Goal: Information Seeking & Learning: Learn about a topic

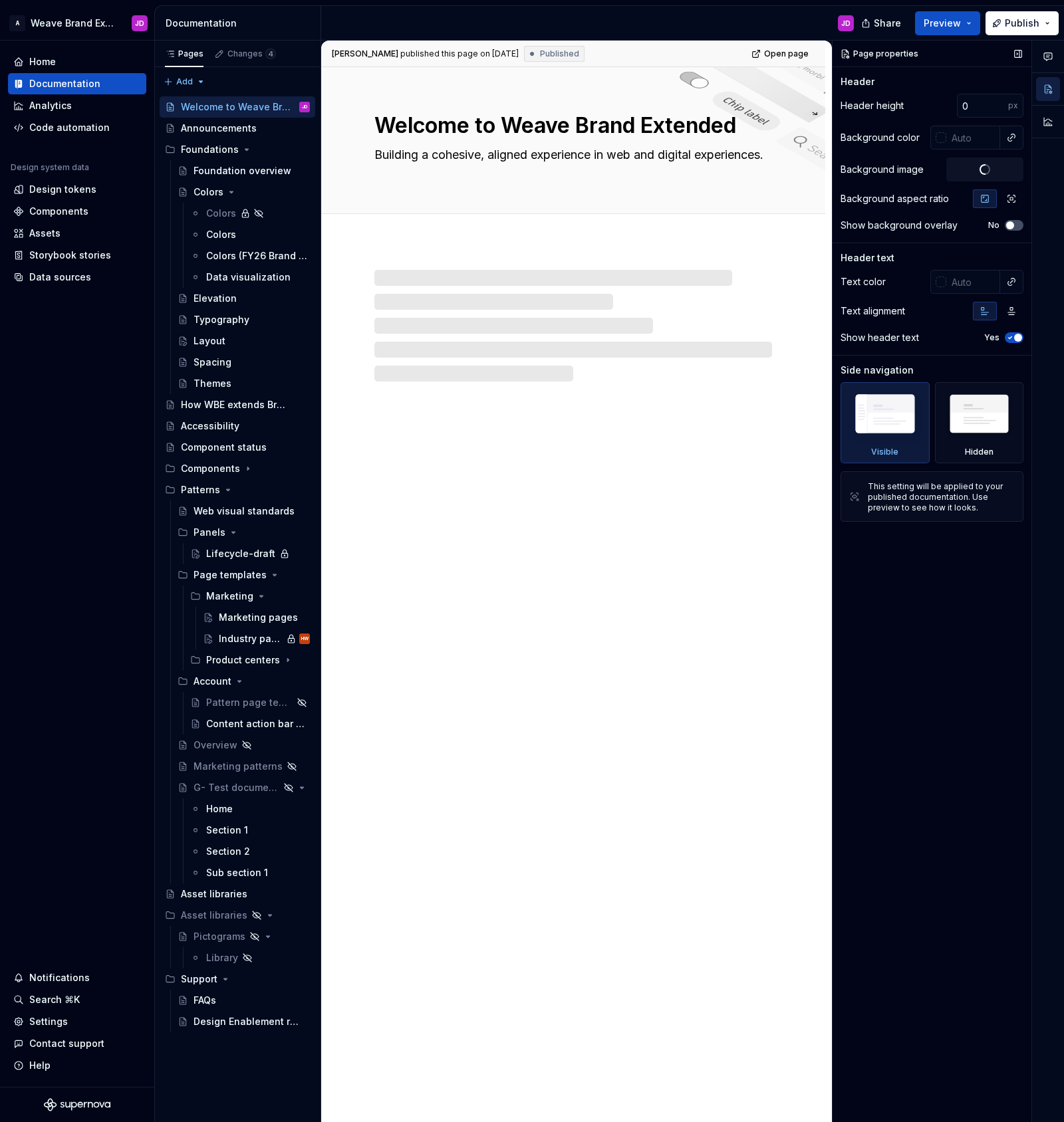
type textarea "*"
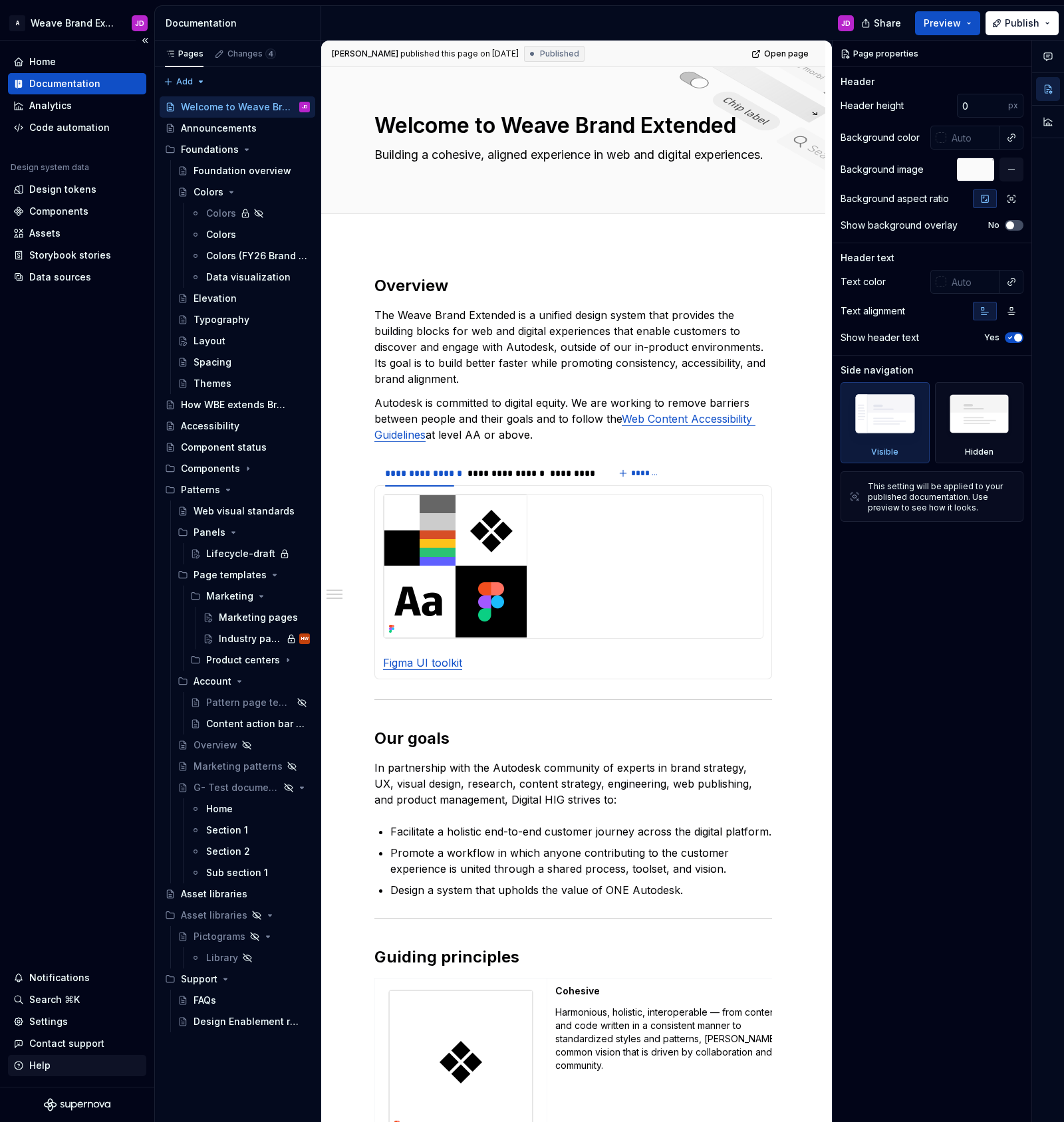
click at [39, 1065] on div "Help" at bounding box center [40, 1065] width 21 height 13
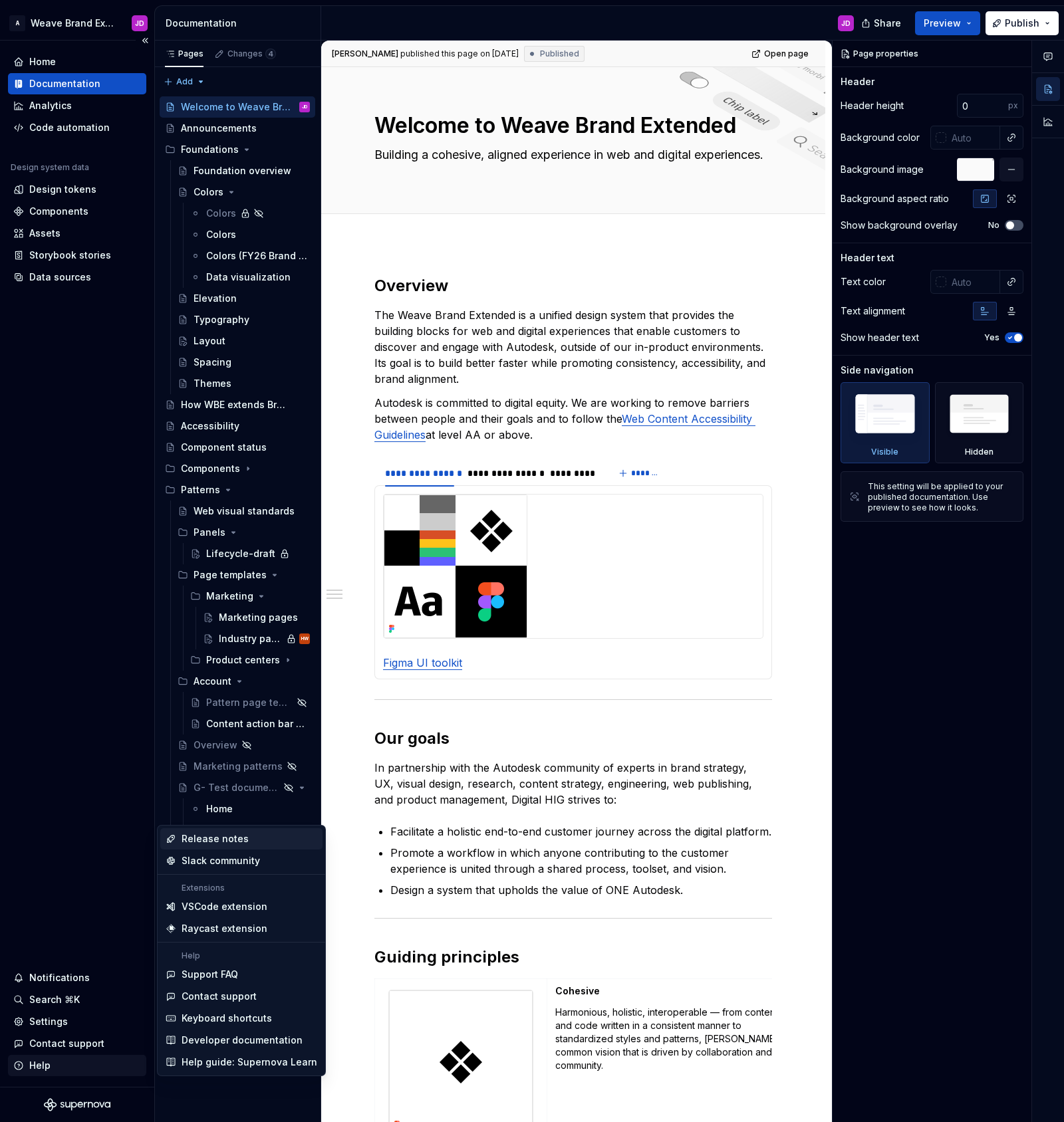
click at [37, 1064] on div "Help" at bounding box center [40, 1065] width 21 height 13
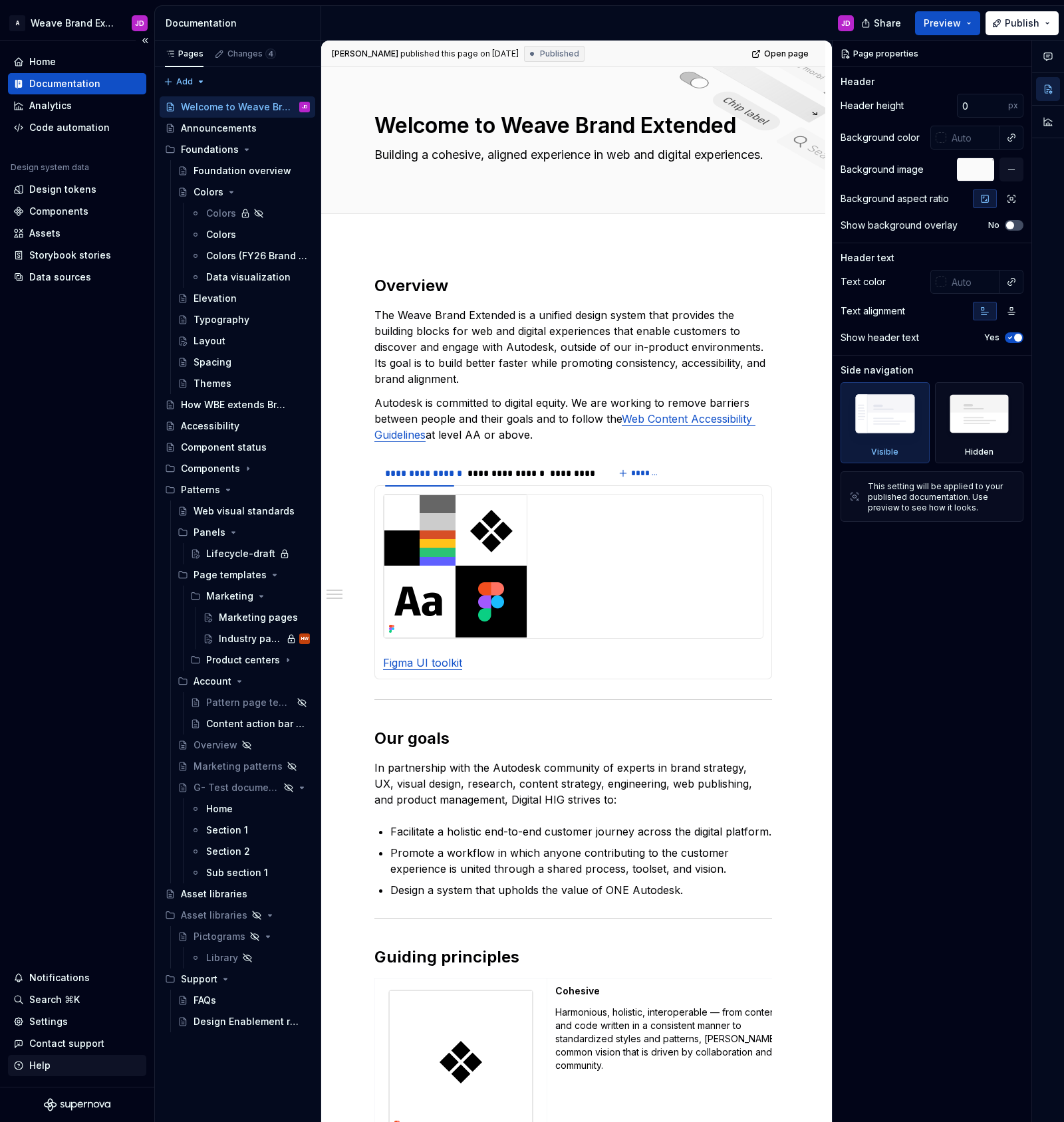
click at [37, 1064] on div "Help" at bounding box center [40, 1065] width 21 height 13
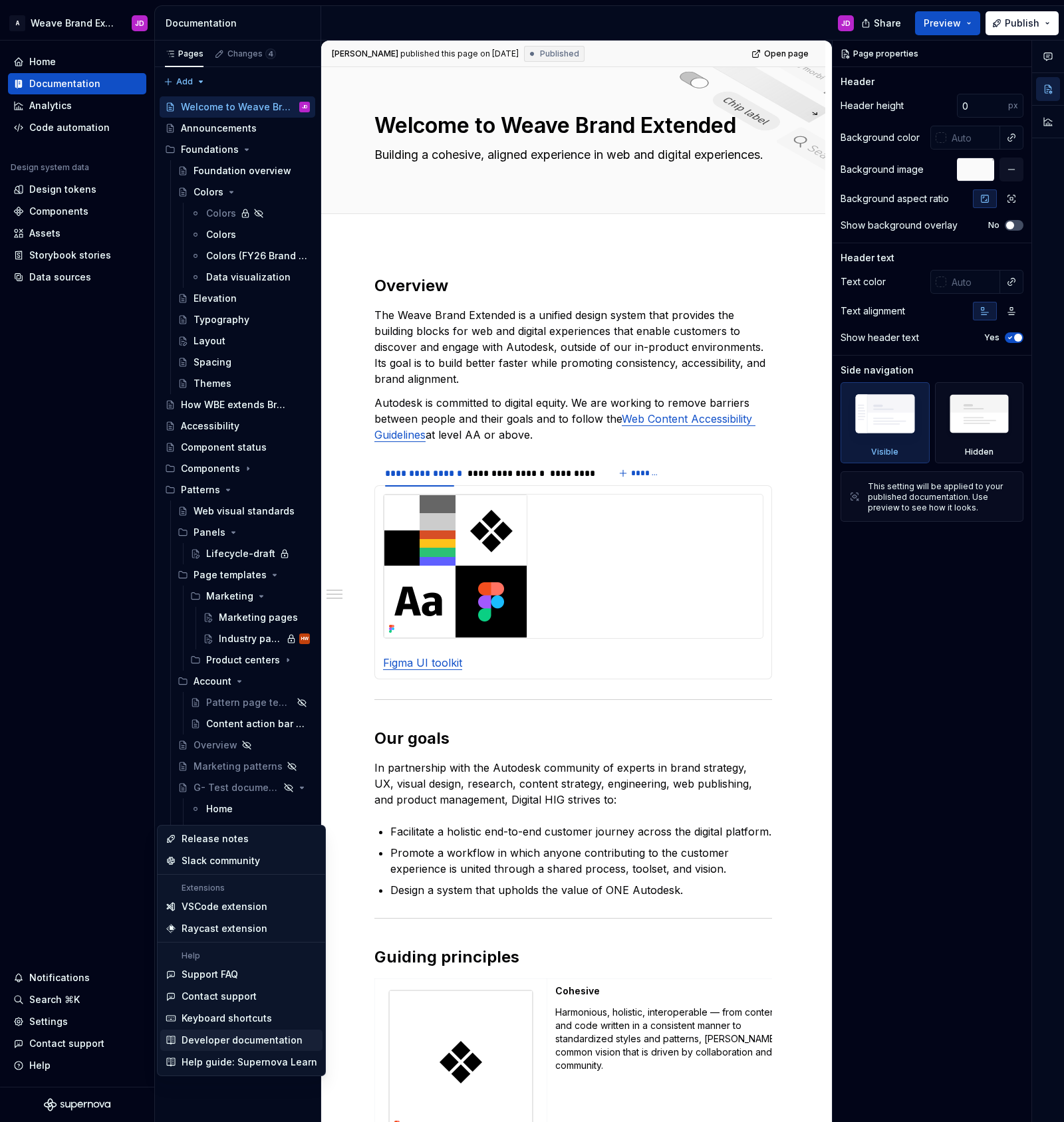
click at [219, 1039] on div "Developer documentation" at bounding box center [242, 1040] width 121 height 13
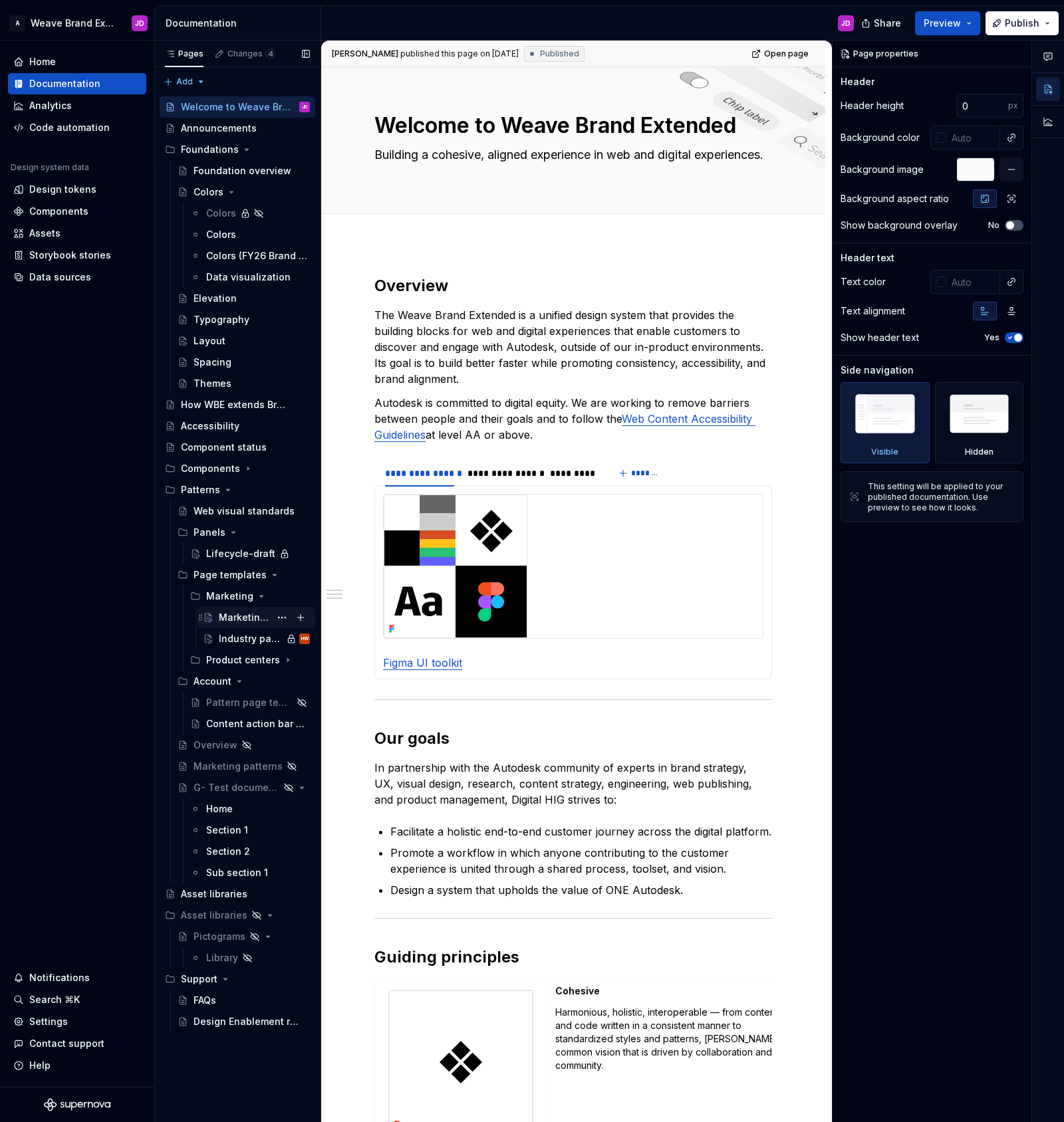
click at [247, 618] on div "Marketing pages" at bounding box center [244, 617] width 51 height 13
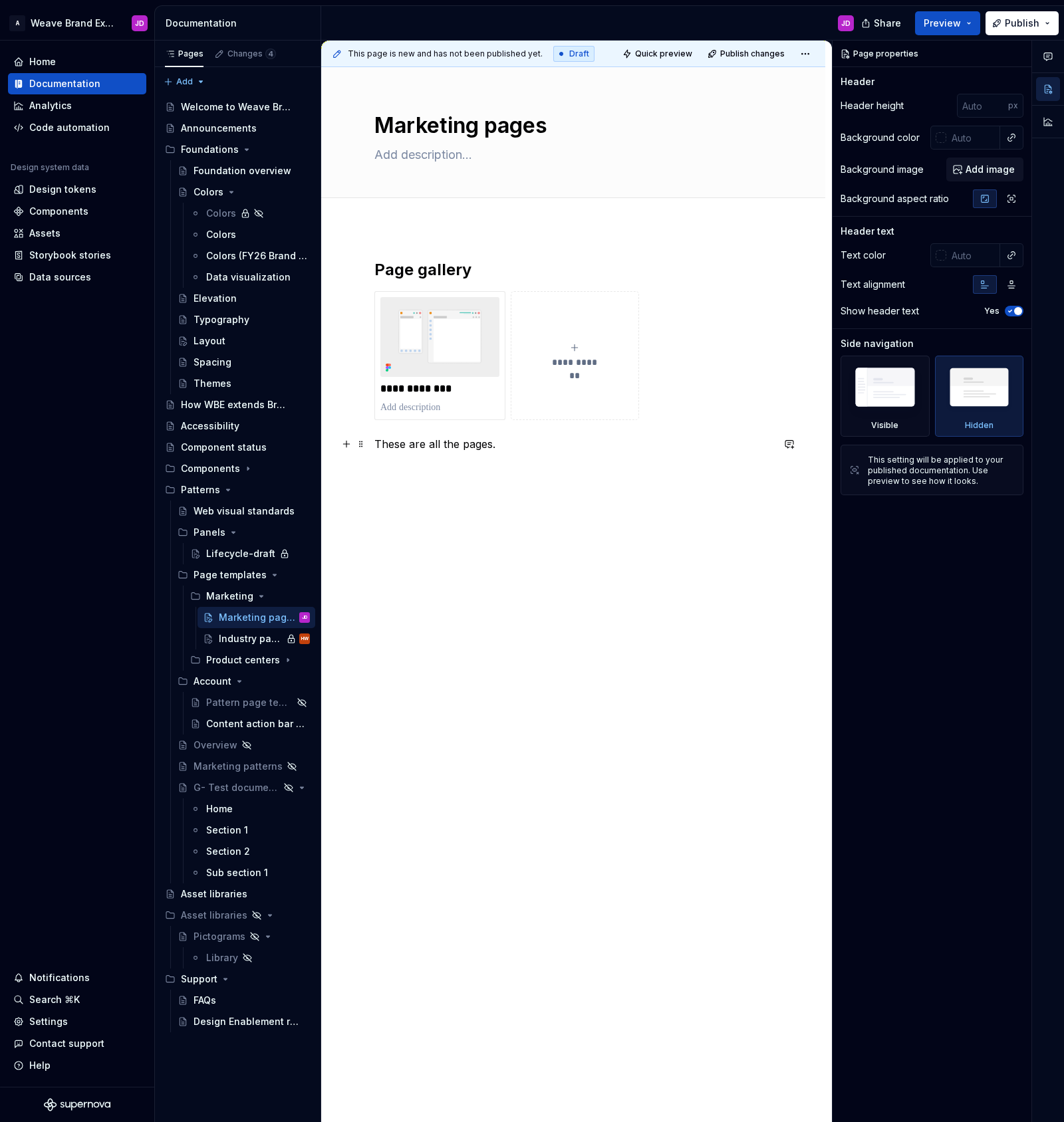
type textarea "*"
click at [531, 445] on p "These are all the pages." at bounding box center [573, 444] width 398 height 16
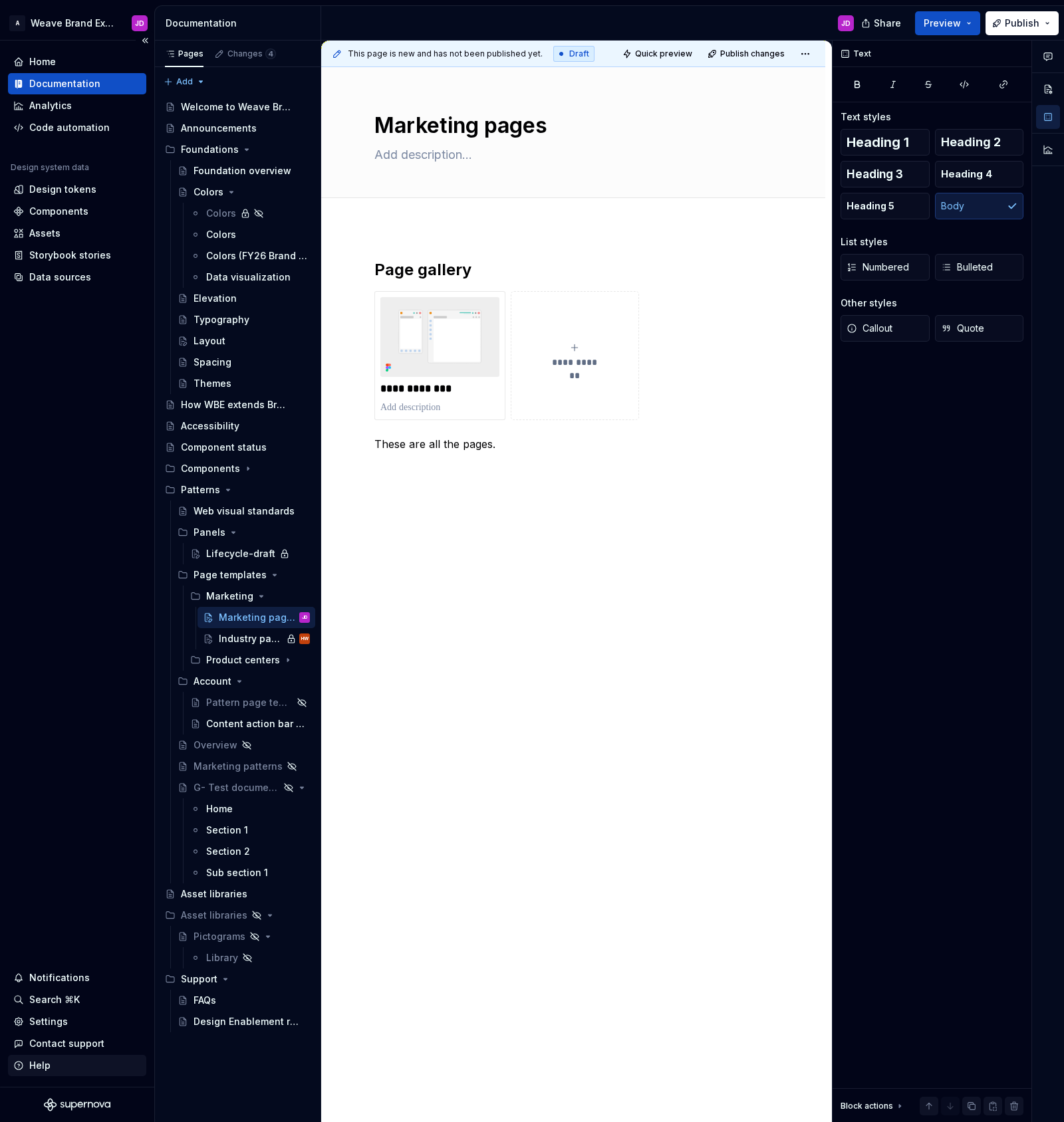
click at [39, 1065] on div "Help" at bounding box center [40, 1065] width 21 height 13
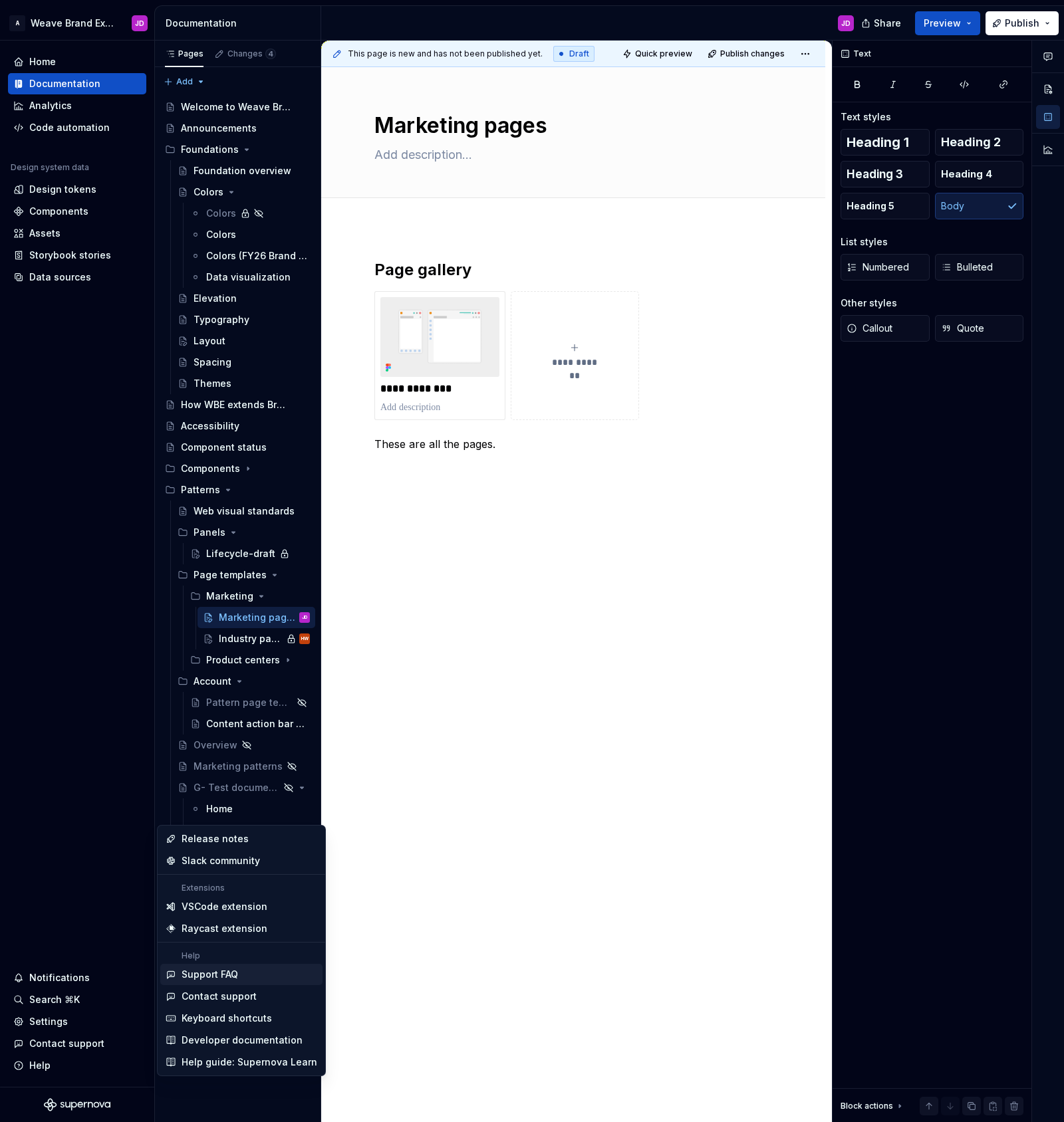
click at [208, 973] on div "Support FAQ" at bounding box center [210, 974] width 56 height 13
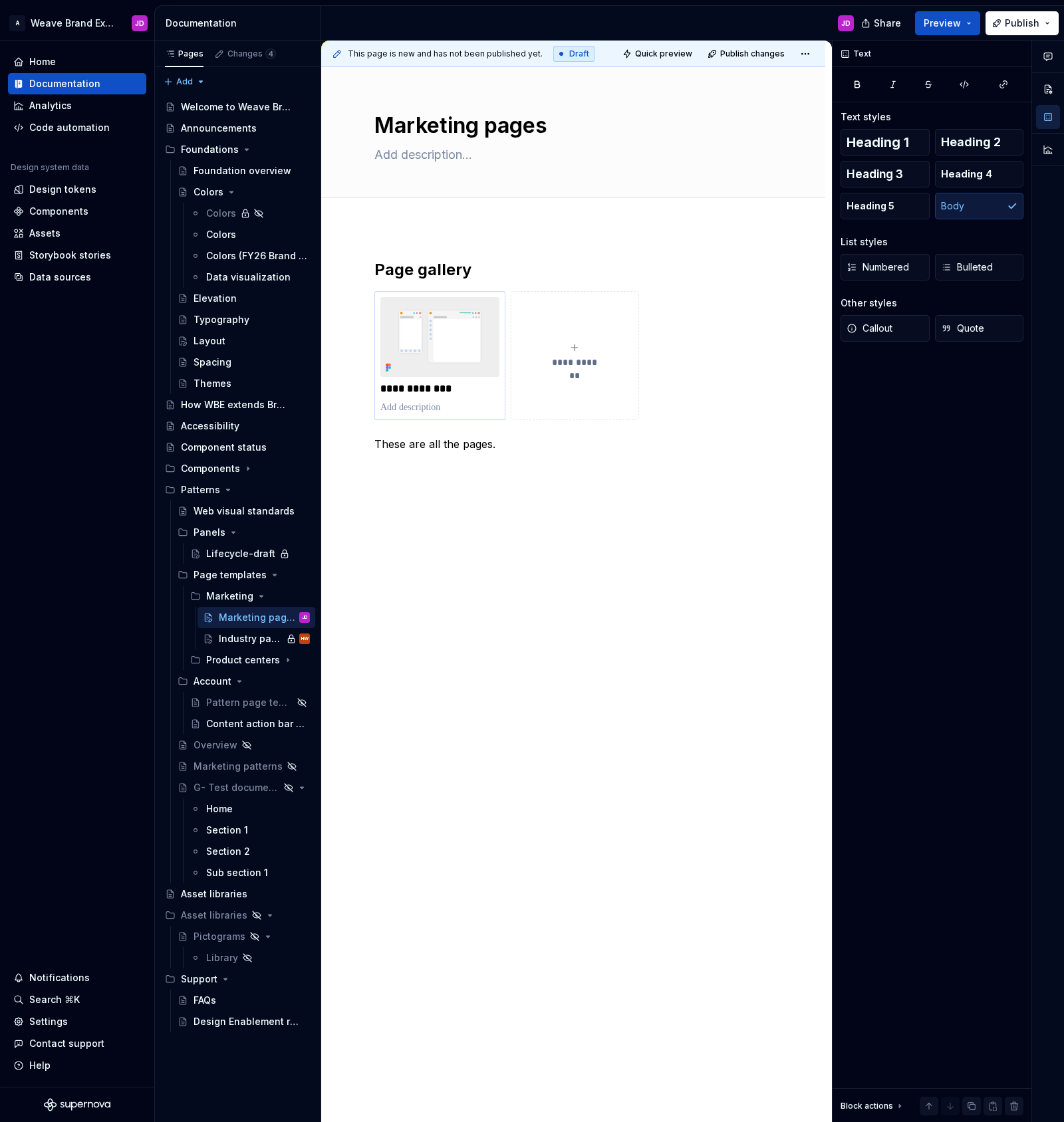
type textarea "*"
